Goal: Information Seeking & Learning: Learn about a topic

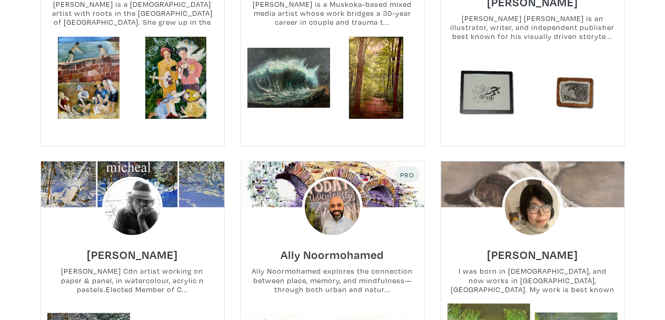
scroll to position [379, 0]
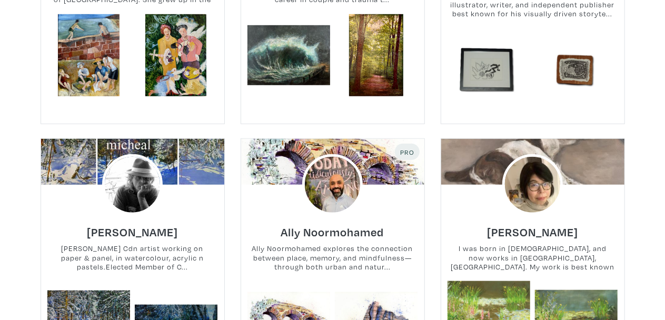
click at [376, 227] on div "Ally Noormohamed Ally Noormohamed explores the connection between place, memory…" at bounding box center [332, 248] width 199 height 66
click at [366, 223] on link "Ally Noormohamed" at bounding box center [332, 229] width 103 height 12
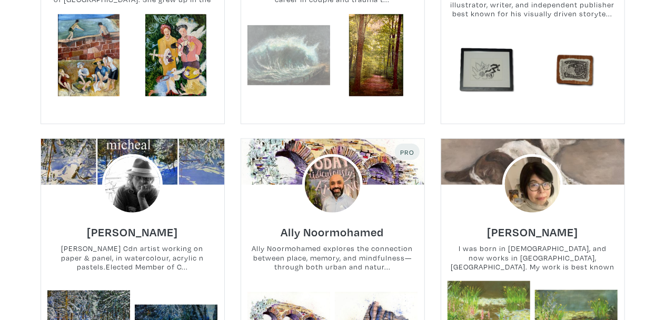
scroll to position [0, 0]
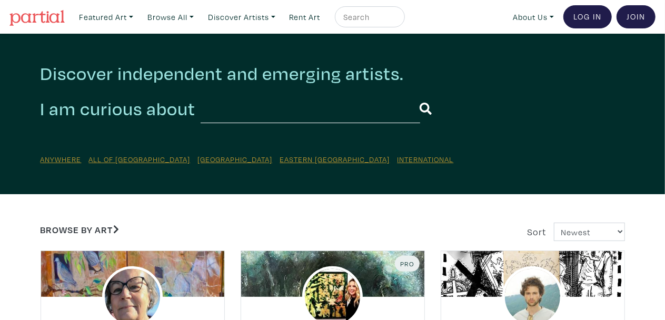
click at [331, 115] on input "text" at bounding box center [311, 108] width 220 height 29
click at [280, 162] on u "Eastern [GEOGRAPHIC_DATA]" at bounding box center [335, 159] width 110 height 10
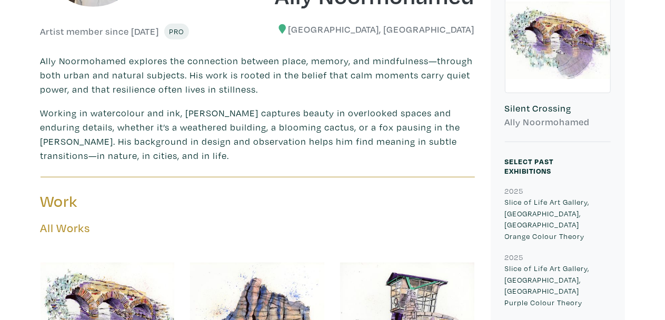
scroll to position [286, 0]
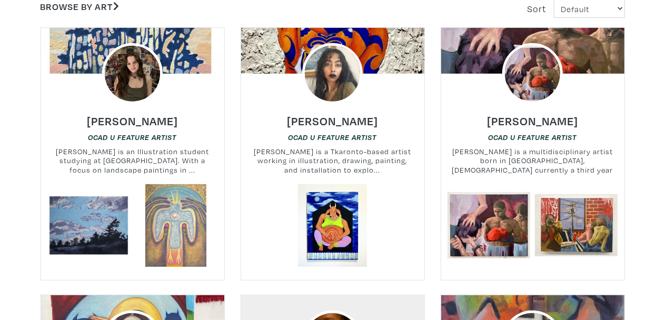
scroll to position [234, 0]
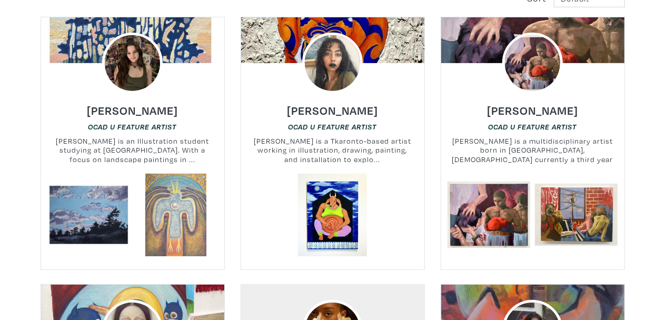
drag, startPoint x: 554, startPoint y: 124, endPoint x: 664, endPoint y: 116, distance: 110.9
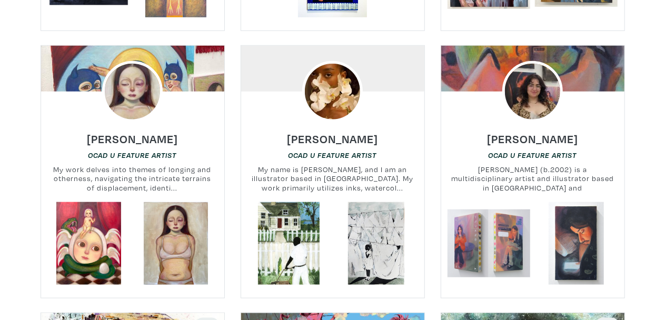
scroll to position [477, 0]
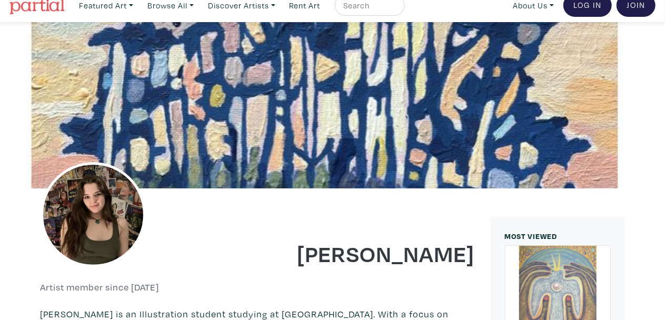
scroll to position [9, 0]
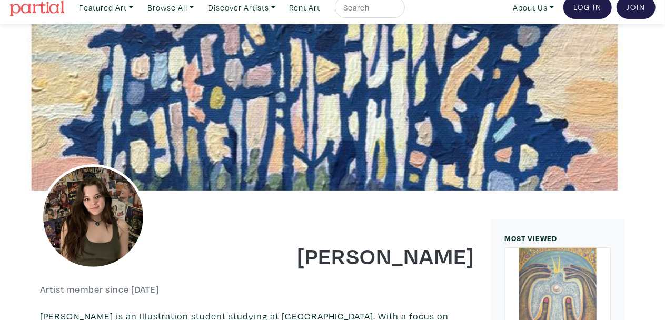
drag, startPoint x: 316, startPoint y: 254, endPoint x: 475, endPoint y: 255, distance: 158.6
click at [475, 255] on h1 "[PERSON_NAME]" at bounding box center [370, 255] width 210 height 28
copy h1 "[PERSON_NAME]"
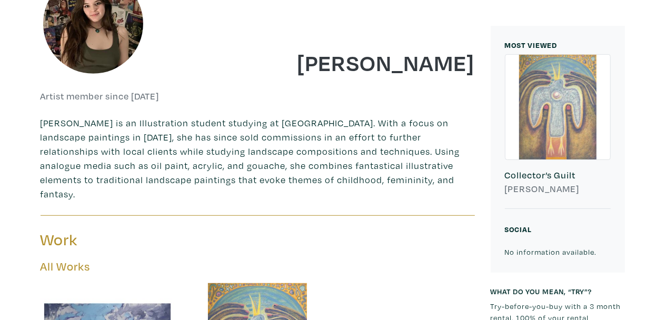
scroll to position [201, 0]
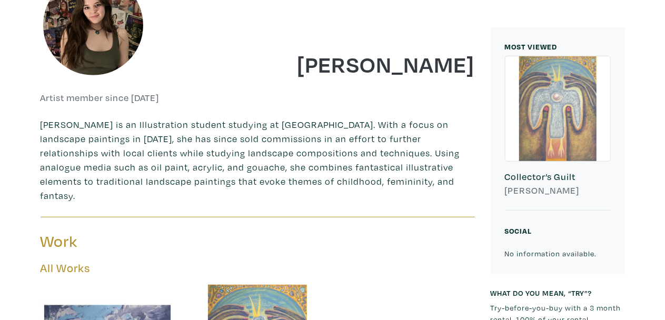
click at [549, 190] on h6 "[PERSON_NAME]" at bounding box center [558, 191] width 106 height 12
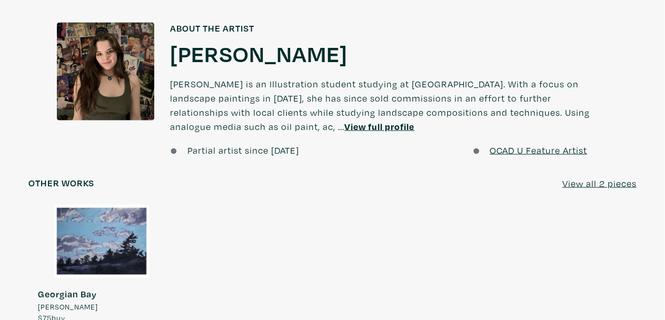
scroll to position [744, 0]
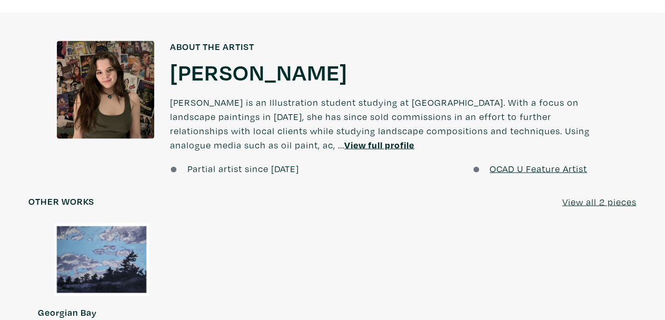
click at [345, 147] on u "View full profile" at bounding box center [380, 145] width 70 height 12
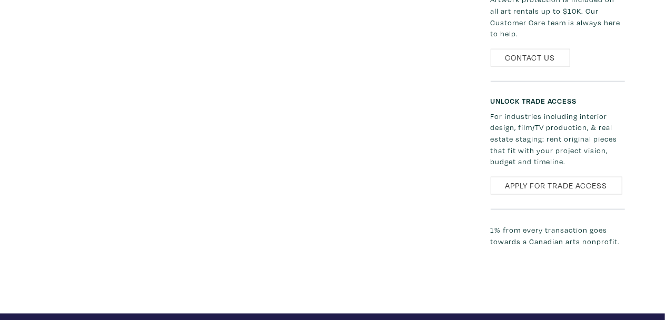
scroll to position [716, 0]
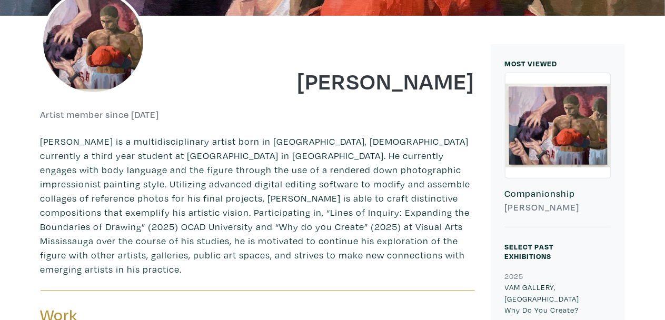
scroll to position [187, 0]
